Goal: Obtain resource: Download file/media

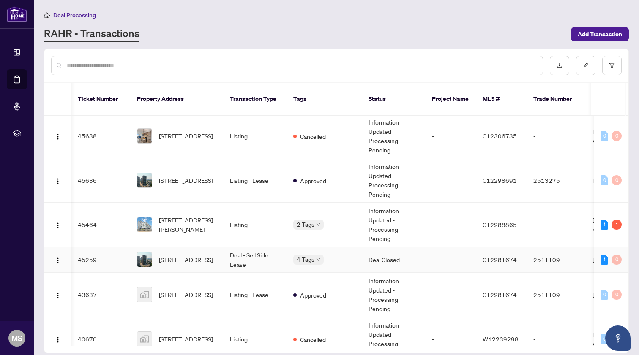
scroll to position [325, 0]
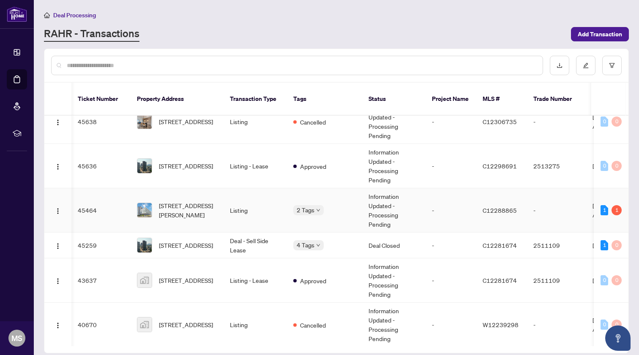
click at [260, 207] on td "Listing" at bounding box center [254, 210] width 63 height 44
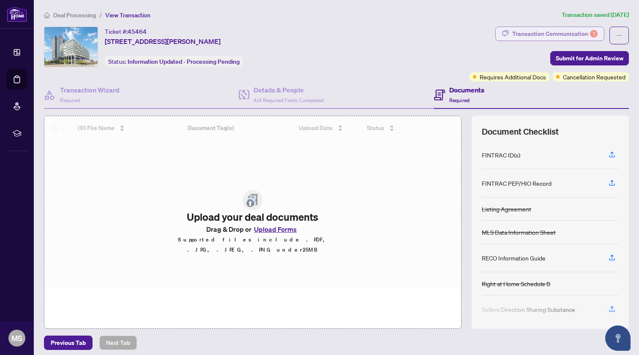
click at [555, 34] on div "Transaction Communication 1" at bounding box center [554, 34] width 85 height 14
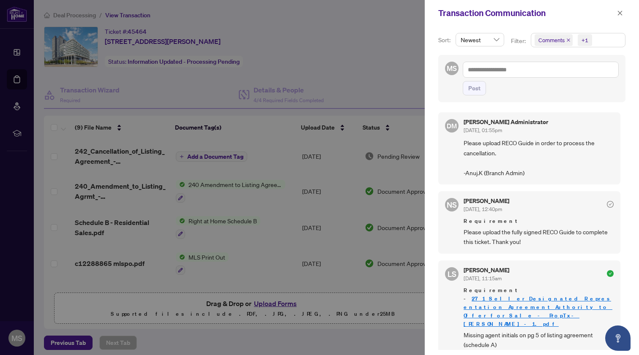
click at [393, 74] on div at bounding box center [319, 177] width 639 height 355
click at [620, 12] on icon "close" at bounding box center [620, 13] width 6 height 6
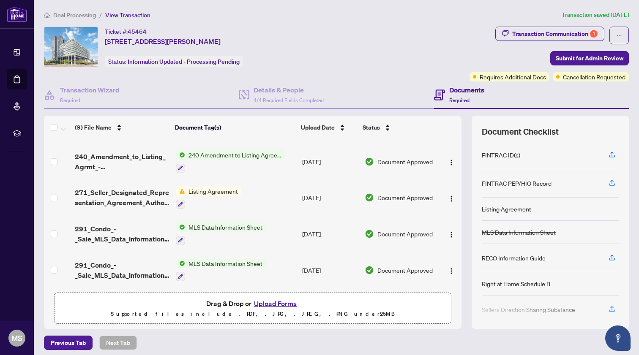
scroll to position [175, 0]
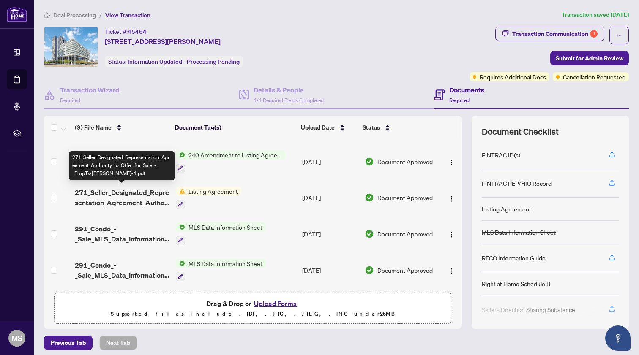
click at [104, 195] on span "271_Seller_Designated_Representation_Agreement_Authority_to_Offer_for_Sale_-_Pr…" at bounding box center [122, 198] width 94 height 20
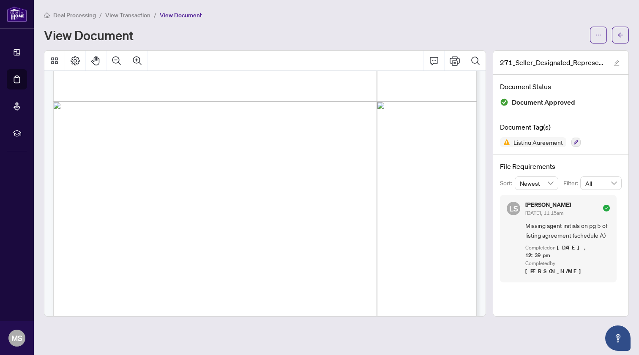
scroll to position [1423, 0]
click at [597, 35] on icon "ellipsis" at bounding box center [598, 35] width 6 height 6
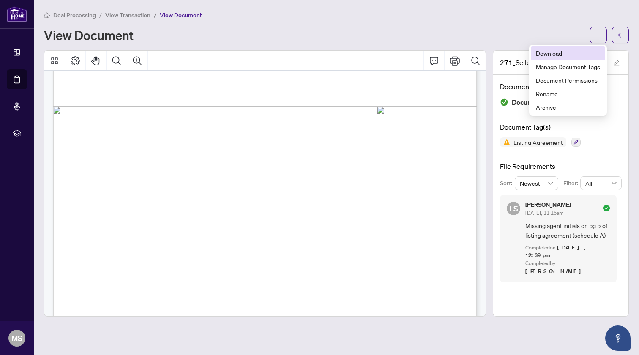
click at [566, 57] on span "Download" at bounding box center [568, 53] width 64 height 9
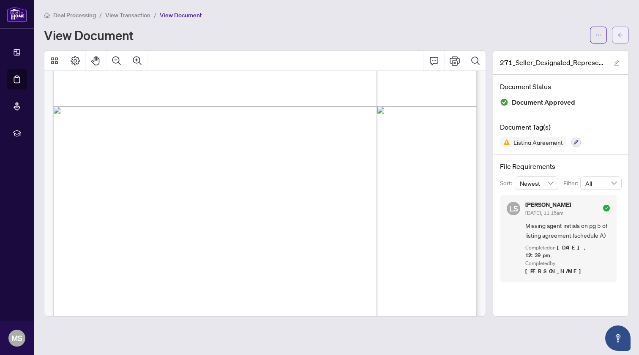
click at [622, 34] on icon "arrow-left" at bounding box center [620, 35] width 6 height 6
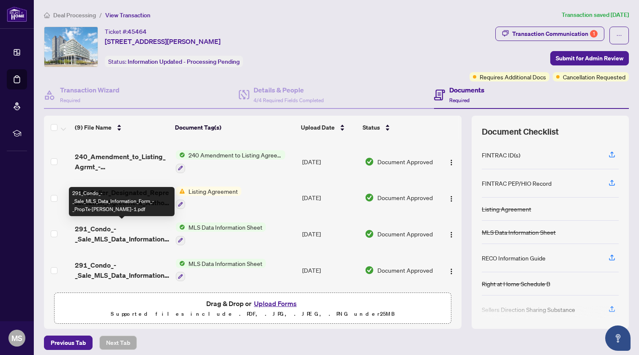
scroll to position [175, 0]
click at [96, 235] on span "291_Condo_-_Sale_MLS_Data_Information_Form_-_PropTx-[PERSON_NAME]-1.pdf" at bounding box center [122, 234] width 94 height 20
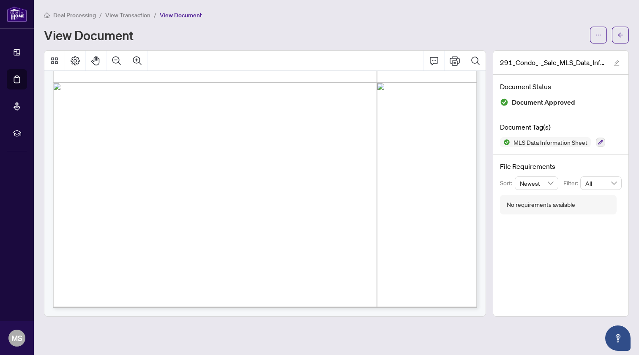
scroll to position [7075, 0]
click at [616, 35] on button "button" at bounding box center [620, 35] width 17 height 17
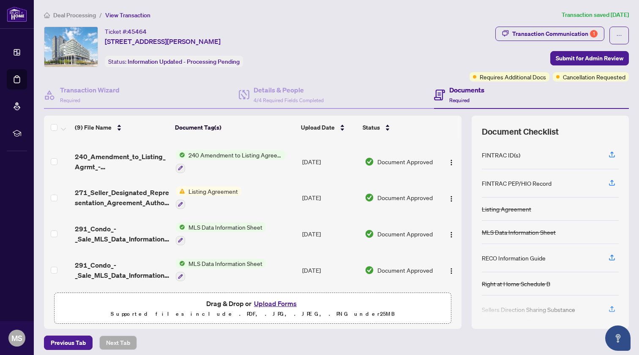
scroll to position [175, 0]
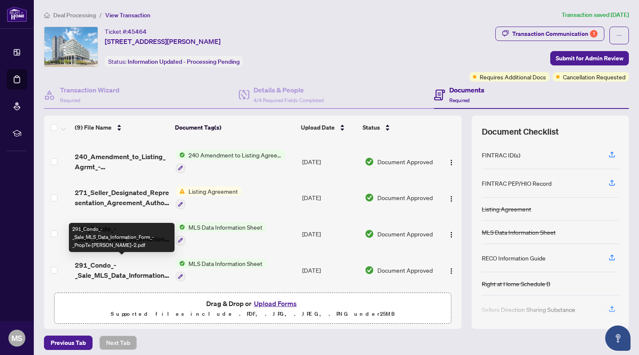
click at [115, 270] on span "291_Condo_-_Sale_MLS_Data_Information_Form_-_PropTx-[PERSON_NAME]-2.pdf" at bounding box center [122, 270] width 94 height 20
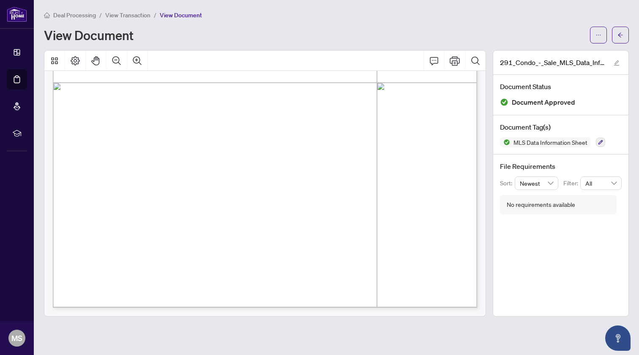
scroll to position [7075, 0]
click at [625, 35] on button "button" at bounding box center [620, 35] width 17 height 17
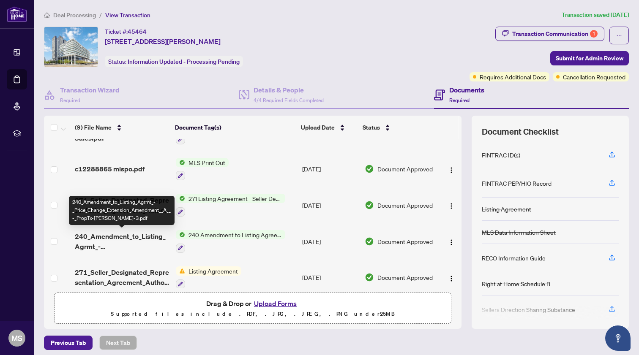
scroll to position [94, 0]
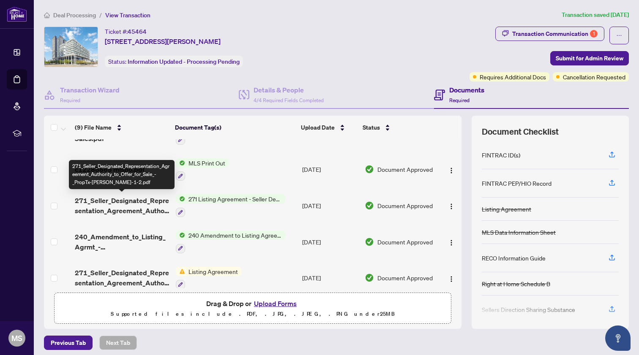
click at [146, 204] on span "271_Seller_Designated_Representation_Agreement_Authority_to_Offer_for_Sale_-_Pr…" at bounding box center [122, 206] width 94 height 20
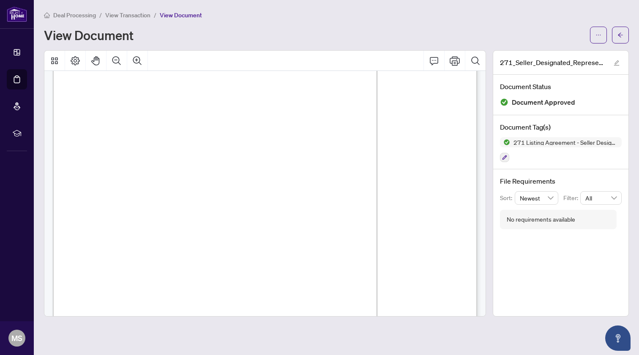
scroll to position [1749, 0]
click at [622, 33] on icon "arrow-left" at bounding box center [620, 35] width 6 height 6
